Goal: Task Accomplishment & Management: Manage account settings

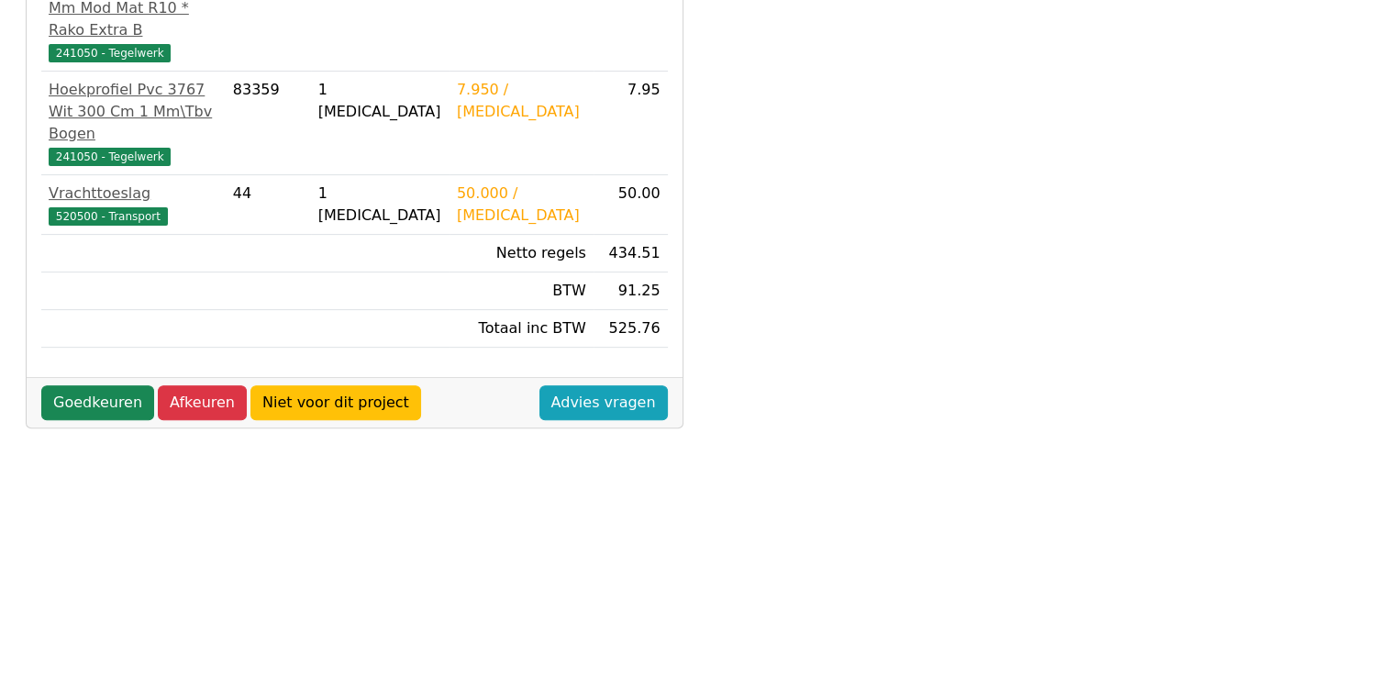
scroll to position [682, 0]
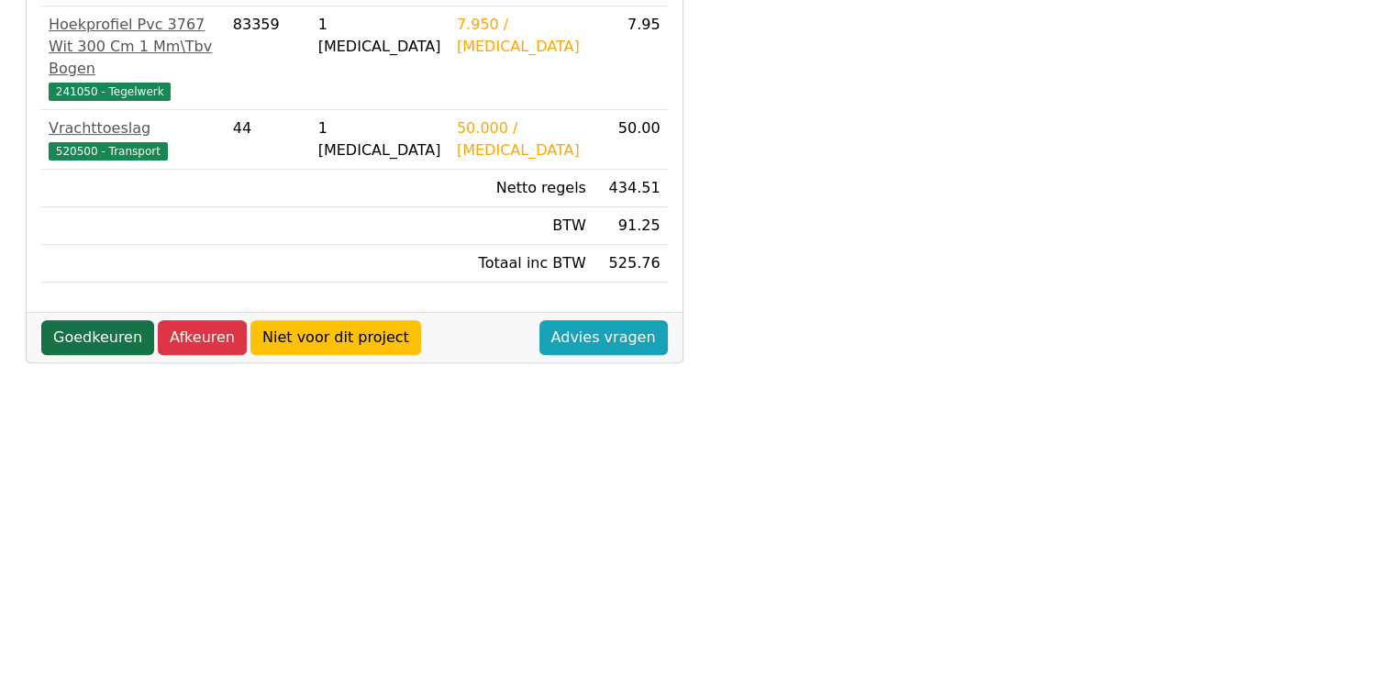
click at [73, 320] on link "Goedkeuren" at bounding box center [97, 337] width 113 height 35
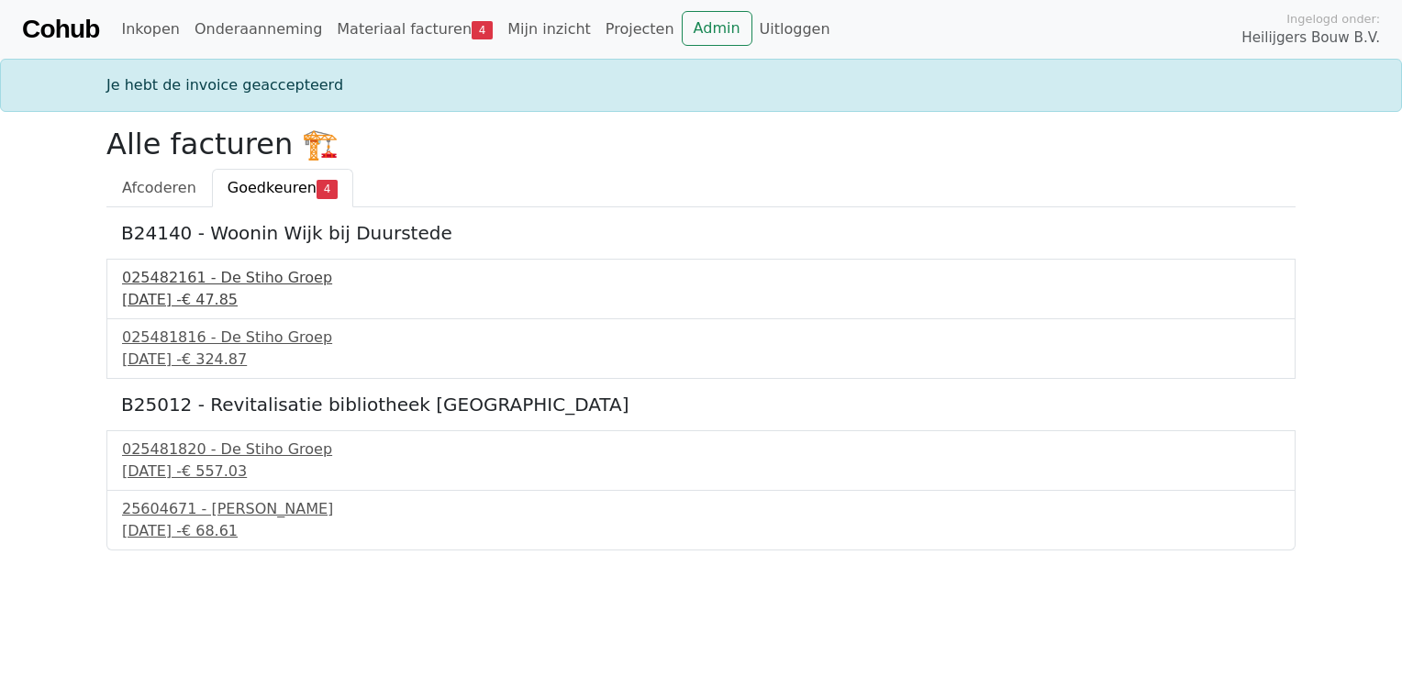
click at [185, 272] on div "025482161 - De Stiho Groep" at bounding box center [701, 278] width 1158 height 22
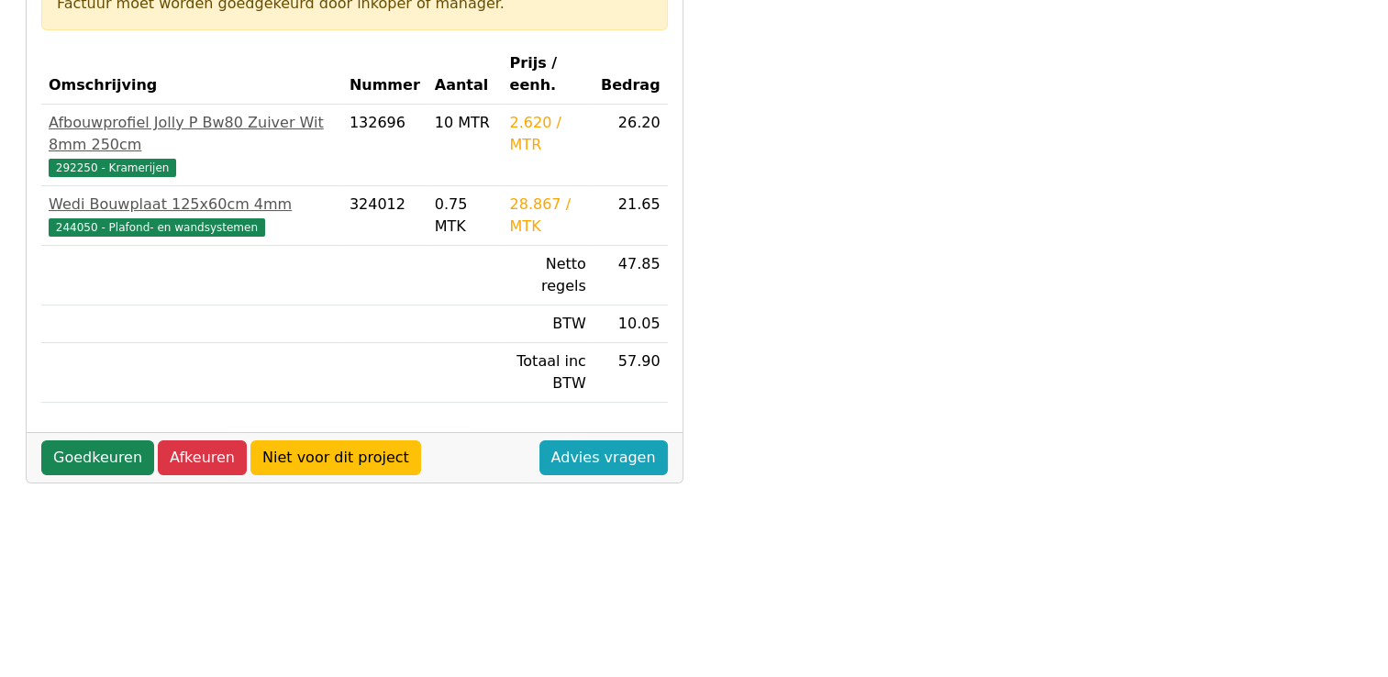
scroll to position [367, 0]
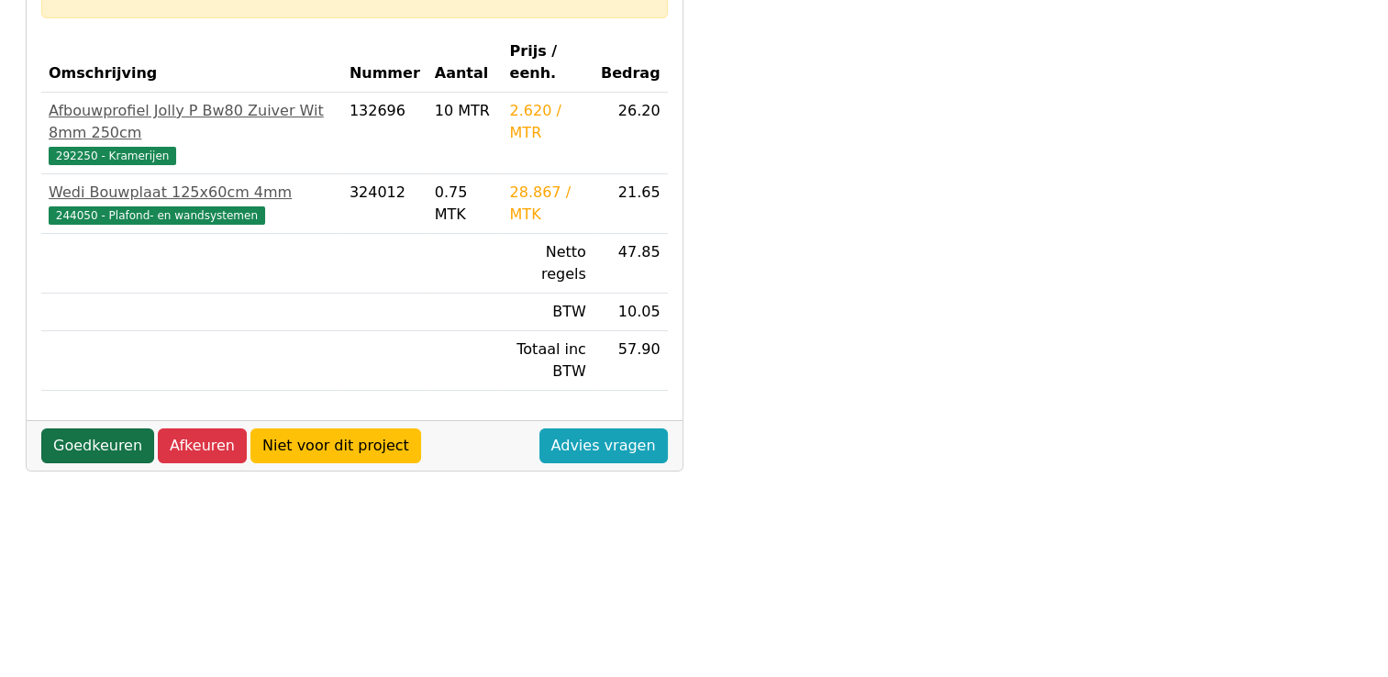
click at [117, 428] on link "Goedkeuren" at bounding box center [97, 445] width 113 height 35
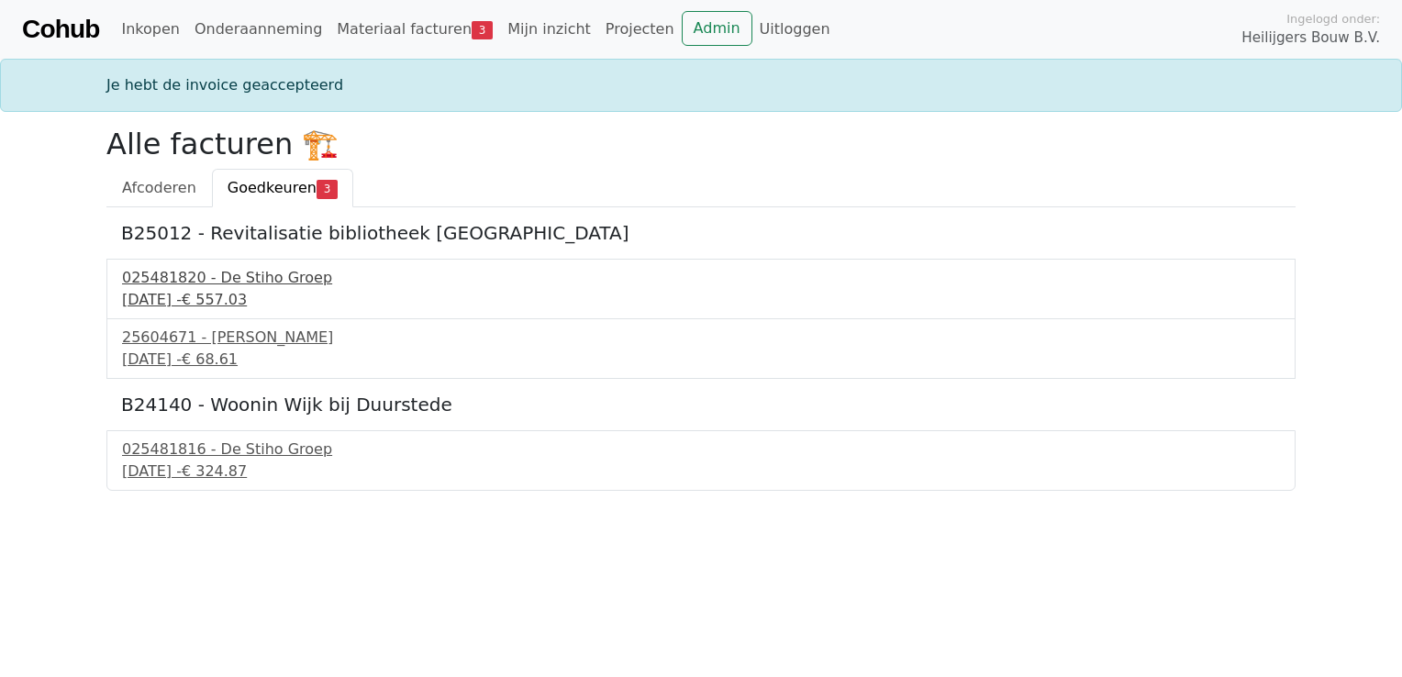
click at [197, 302] on div "30 september 2025 - € 557.03" at bounding box center [701, 300] width 1158 height 22
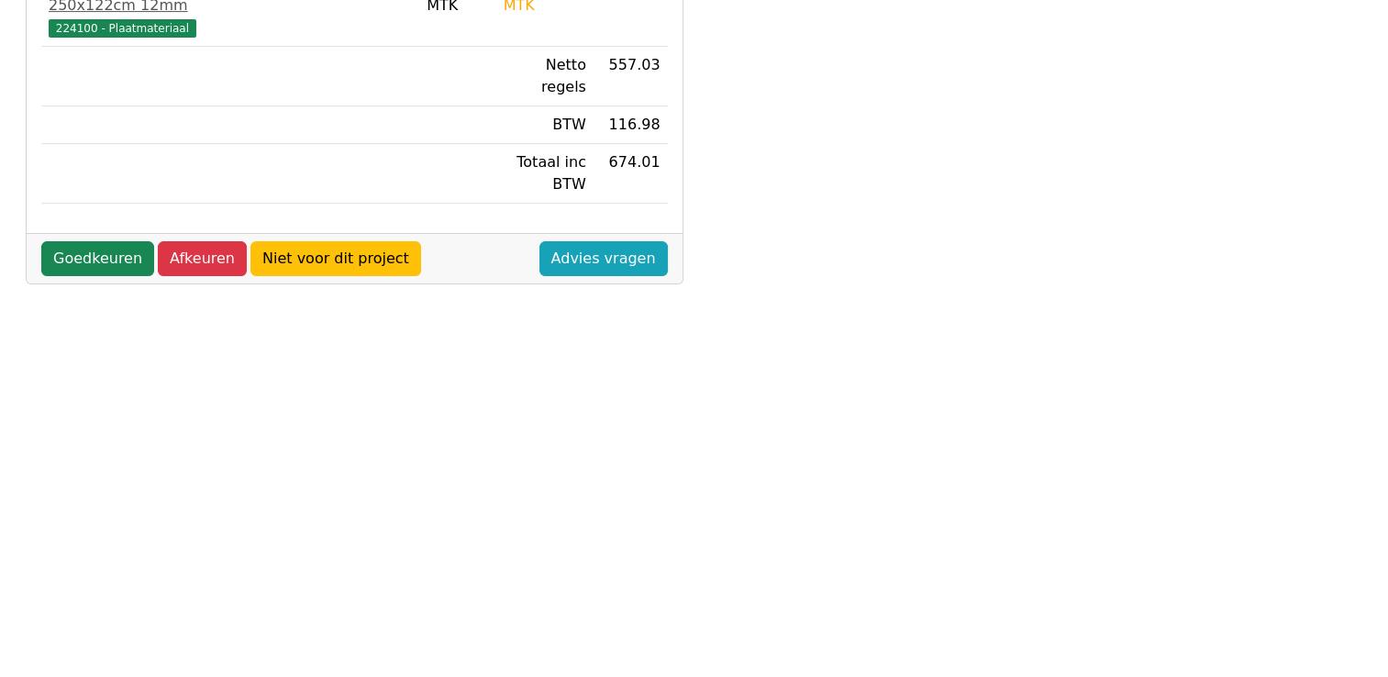
scroll to position [642, 0]
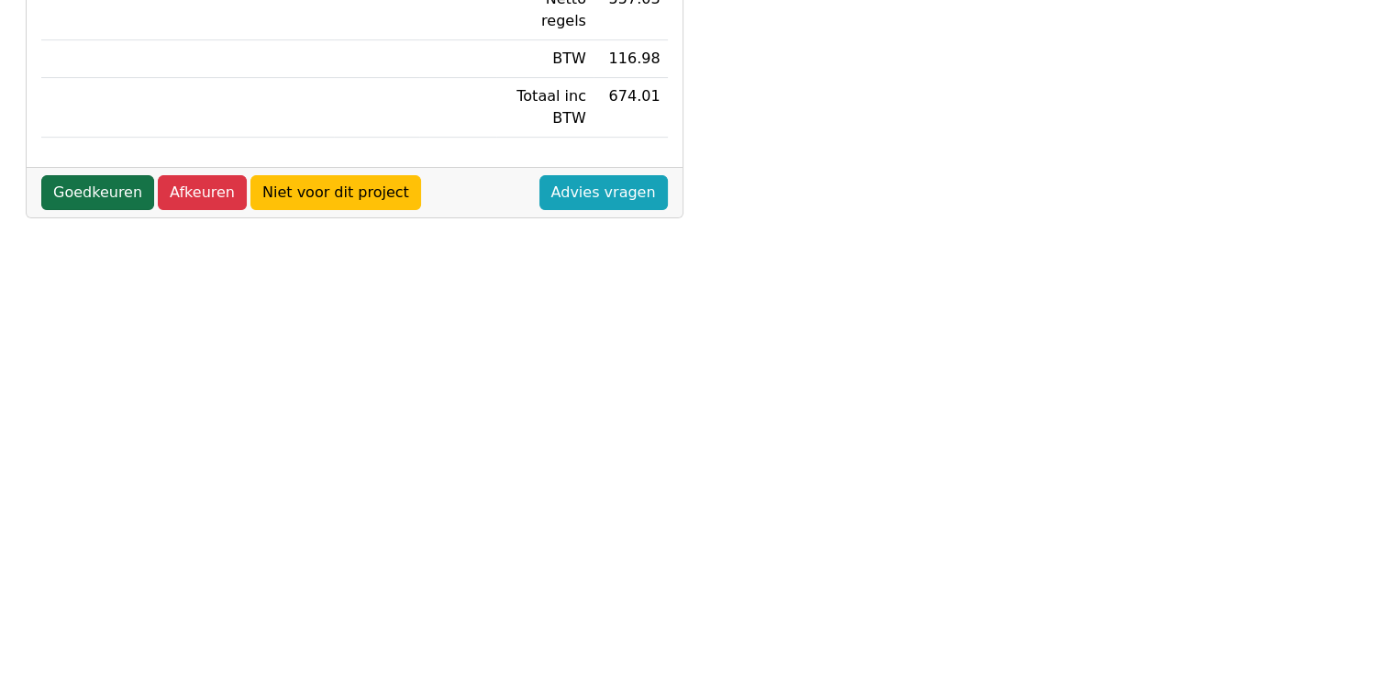
click at [93, 175] on link "Goedkeuren" at bounding box center [97, 192] width 113 height 35
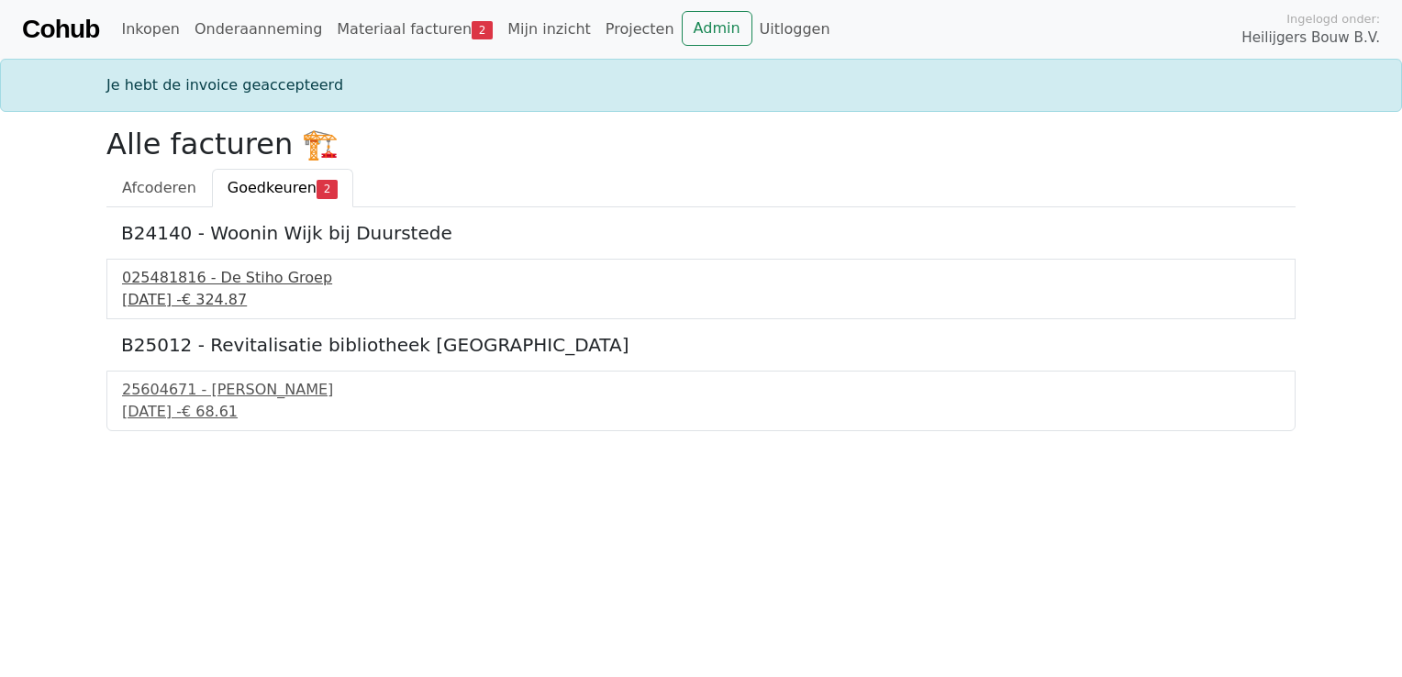
click at [221, 289] on div "30 september 2025 - € 324.87" at bounding box center [701, 300] width 1158 height 22
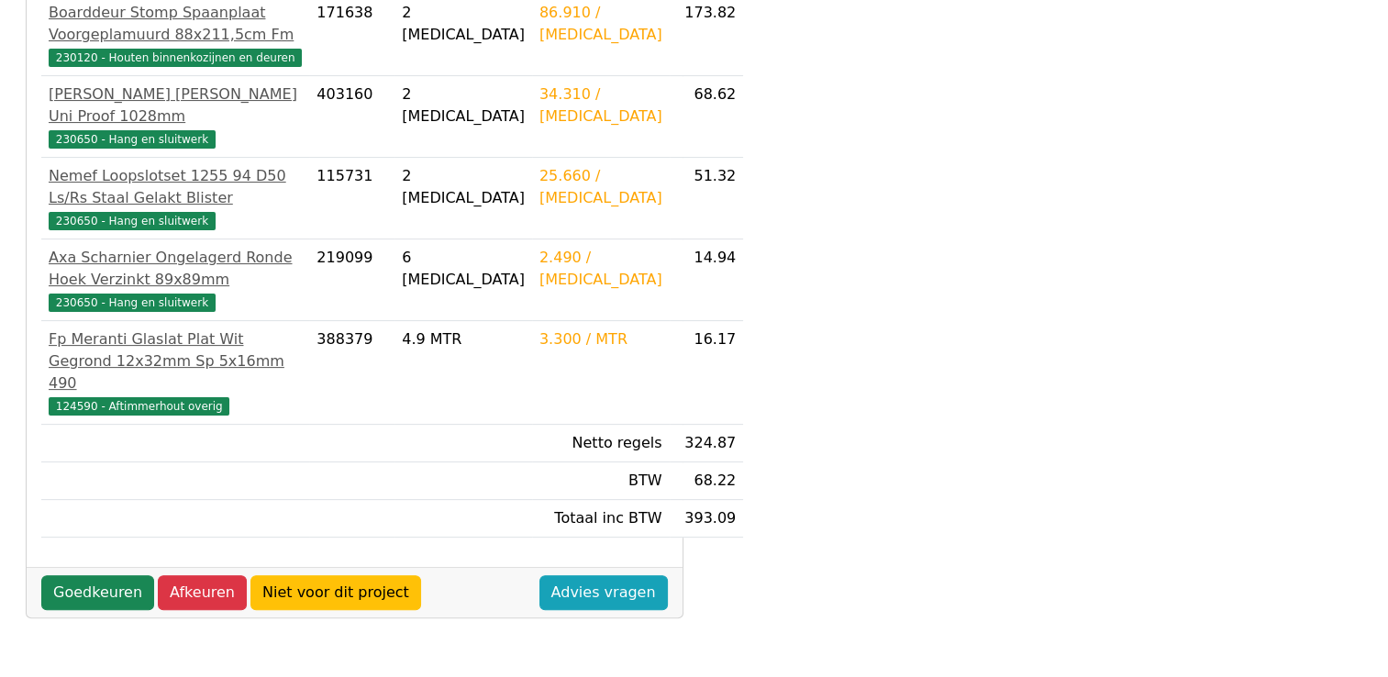
scroll to position [459, 0]
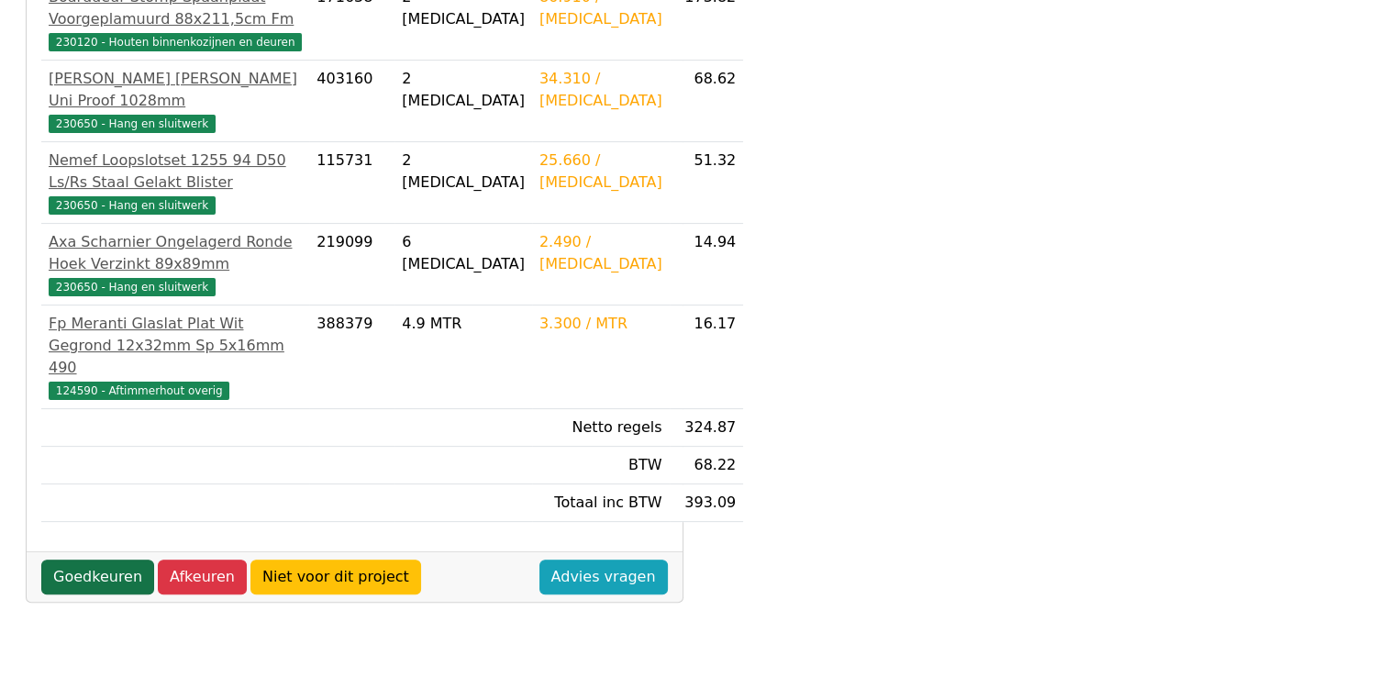
click at [118, 594] on link "Goedkeuren" at bounding box center [97, 577] width 113 height 35
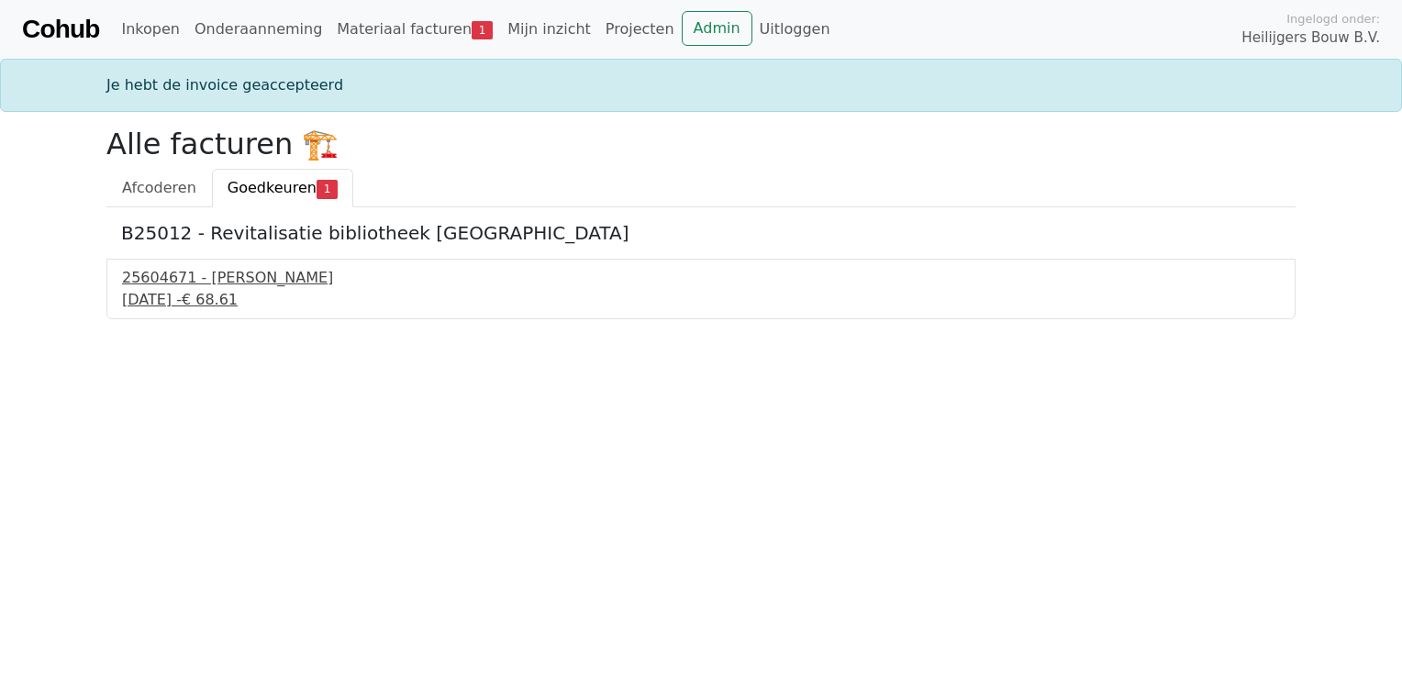
click at [255, 309] on div "30 september 2025 - € 68.61" at bounding box center [701, 300] width 1158 height 22
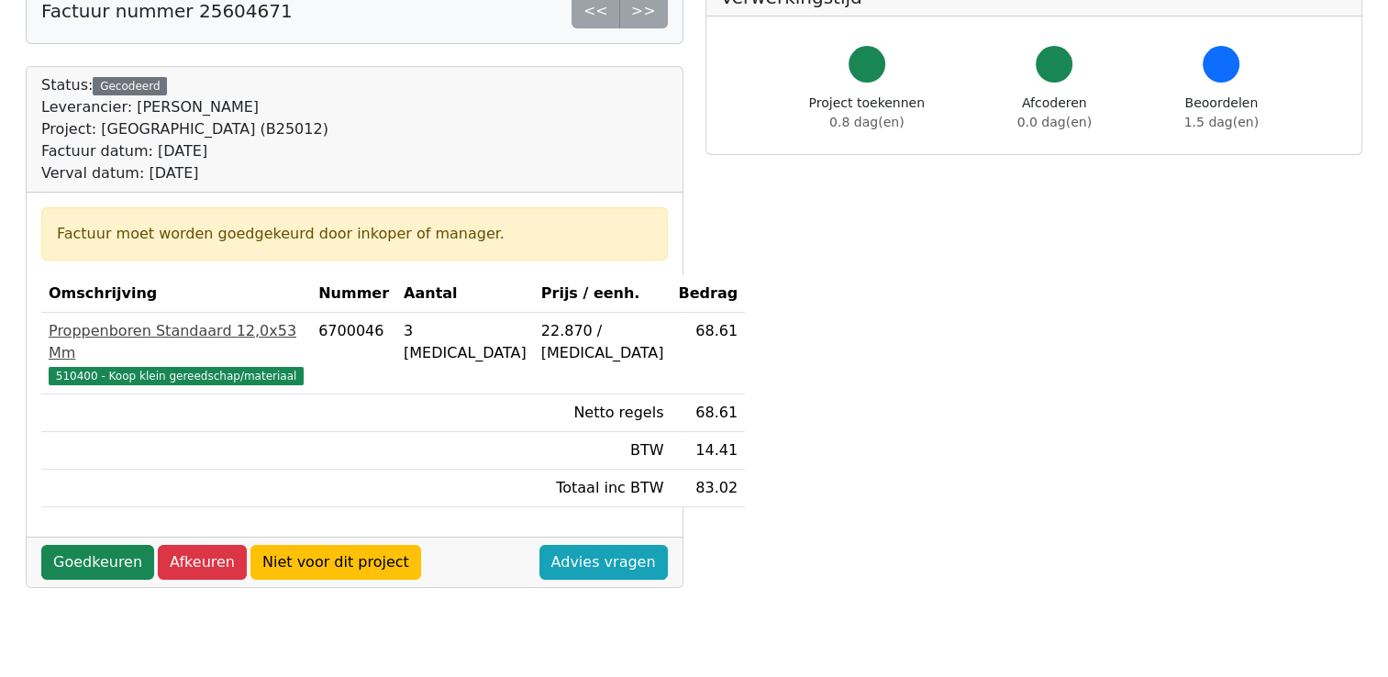
scroll to position [275, 0]
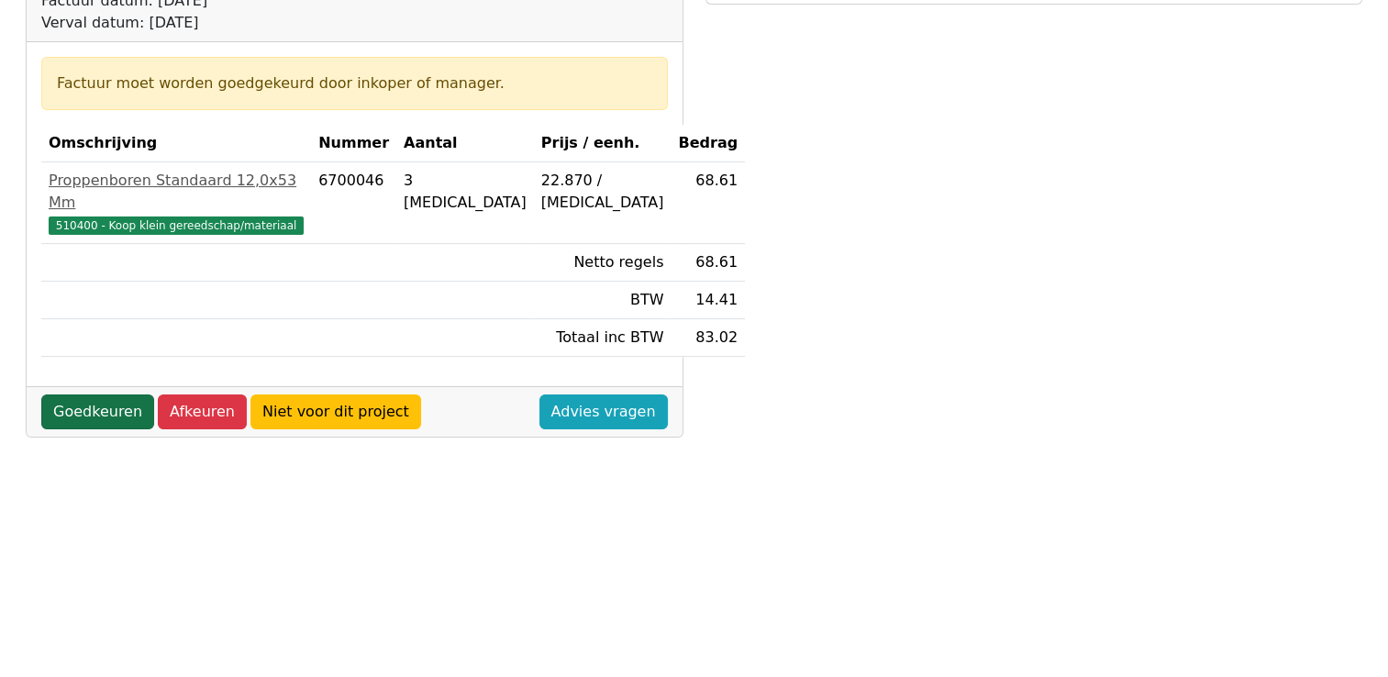
click at [107, 394] on link "Goedkeuren" at bounding box center [97, 411] width 113 height 35
